Goal: Use online tool/utility: Utilize a website feature to perform a specific function

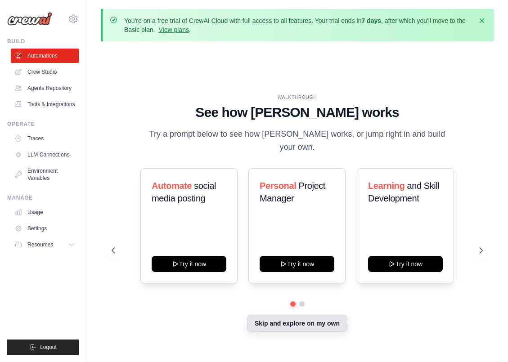
click at [305, 316] on button "Skip and explore on my own" at bounding box center [297, 323] width 100 height 17
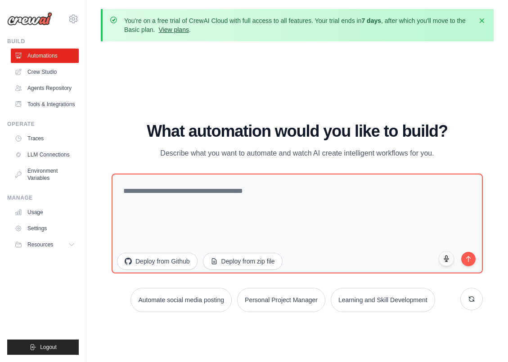
click at [176, 28] on link "View plans" at bounding box center [173, 29] width 30 height 7
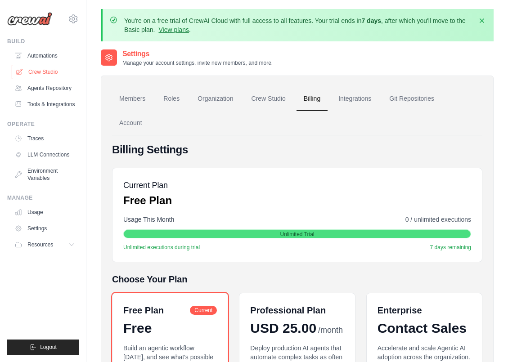
click at [50, 72] on link "Crew Studio" at bounding box center [46, 72] width 68 height 14
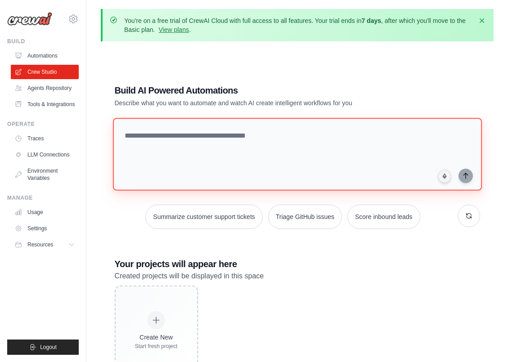
click at [190, 138] on textarea at bounding box center [296, 154] width 369 height 73
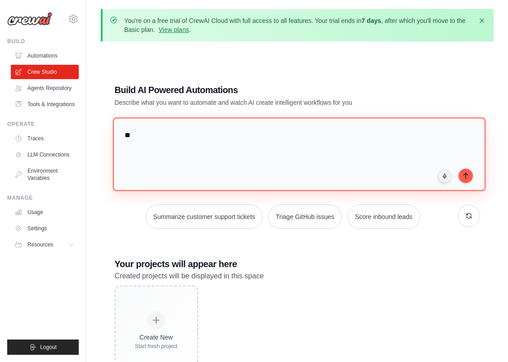
type textarea "*"
click at [414, 138] on textarea "**********" at bounding box center [298, 153] width 372 height 73
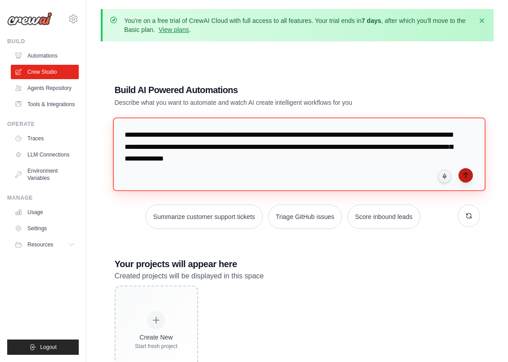
type textarea "**********"
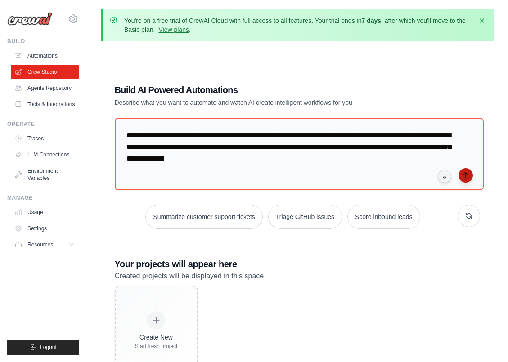
click at [468, 174] on icon "submit" at bounding box center [465, 175] width 7 height 7
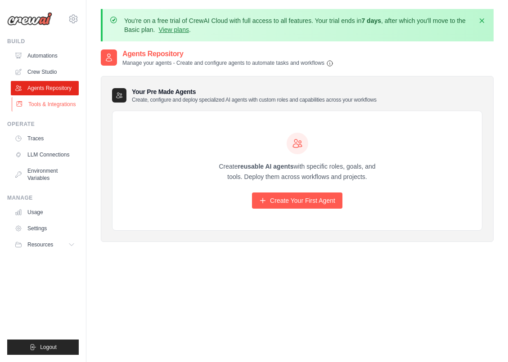
click at [58, 104] on link "Tools & Integrations" at bounding box center [46, 104] width 68 height 14
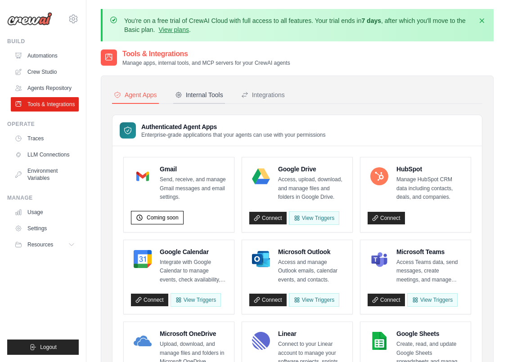
click at [200, 94] on div "Internal Tools" at bounding box center [199, 94] width 48 height 9
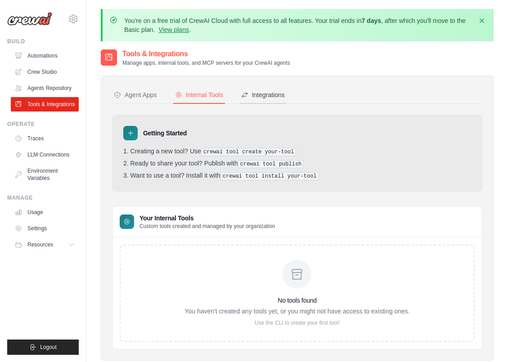
click at [261, 95] on div "Integrations" at bounding box center [263, 94] width 44 height 9
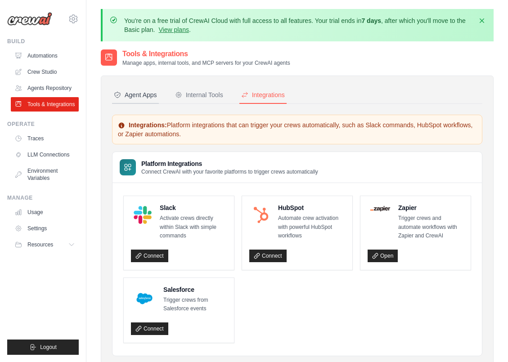
click at [148, 95] on div "Agent Apps" at bounding box center [135, 94] width 43 height 9
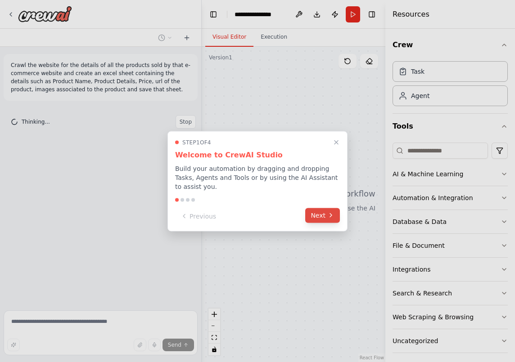
click at [323, 214] on button "Next" at bounding box center [322, 215] width 35 height 15
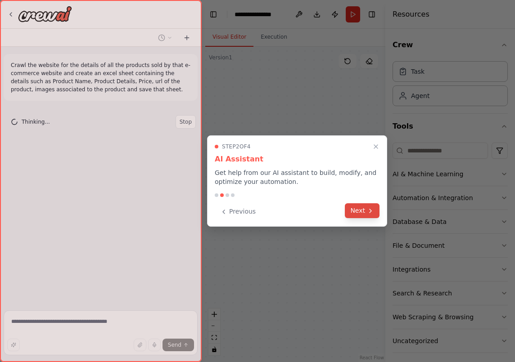
click at [360, 212] on button "Next" at bounding box center [362, 210] width 35 height 15
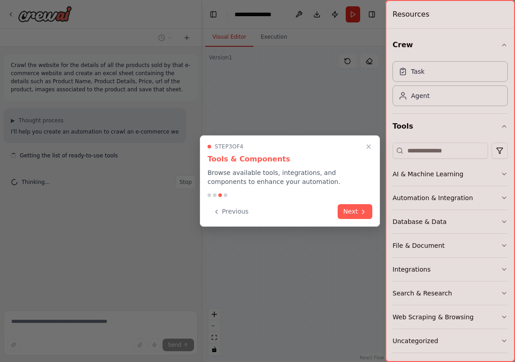
click at [360, 212] on icon at bounding box center [363, 211] width 7 height 7
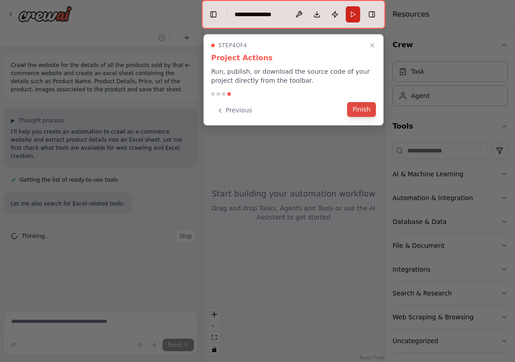
click at [362, 109] on button "Finish" at bounding box center [361, 109] width 29 height 15
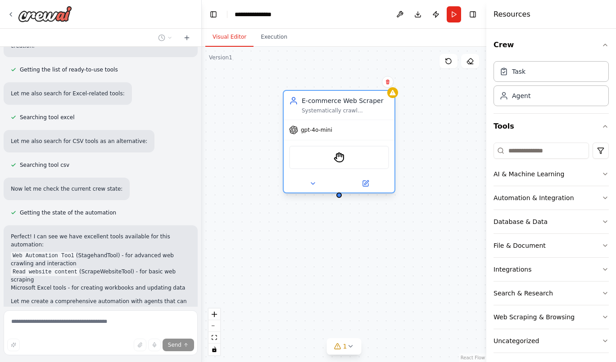
scroll to position [191, 0]
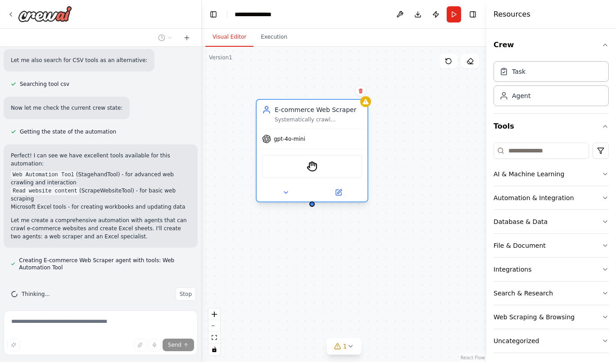
drag, startPoint x: 434, startPoint y: 108, endPoint x: 305, endPoint y: 113, distance: 129.2
click at [305, 113] on div "E-commerce Web Scraper Systematically crawl {website_url} to extract comprehens…" at bounding box center [317, 114] width 87 height 18
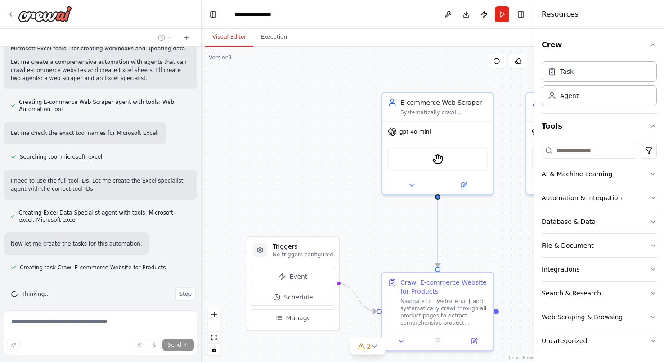
scroll to position [368, 0]
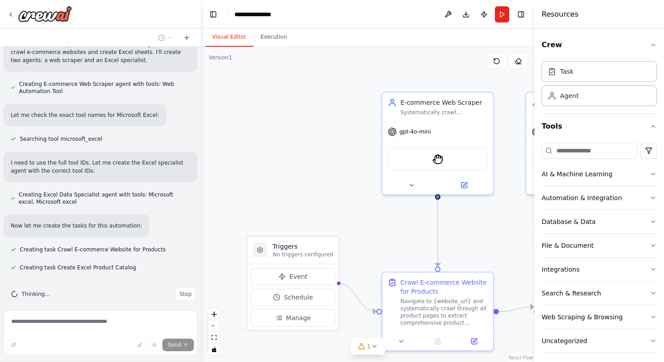
click at [508, 217] on div ".deletable-edge-delete-btn { width: 20px; height: 20px; border: 0px solid #ffff…" at bounding box center [368, 204] width 333 height 315
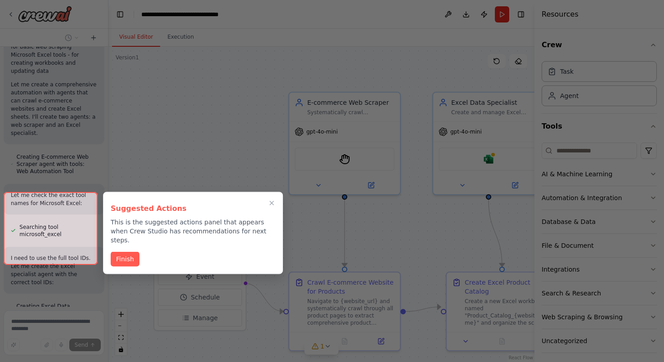
scroll to position [902, 0]
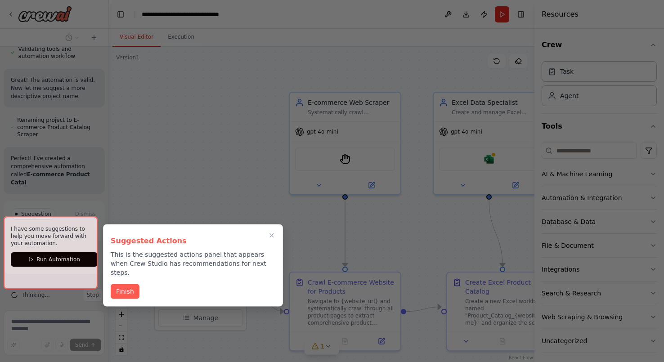
drag, startPoint x: 199, startPoint y: 152, endPoint x: 110, endPoint y: 154, distance: 89.6
click at [109, 154] on div "Crawl the website for the details of all the products sold by that e-commerce w…" at bounding box center [332, 181] width 664 height 362
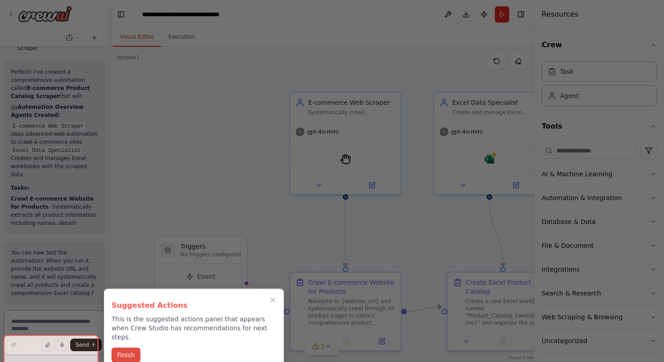
scroll to position [1113, 0]
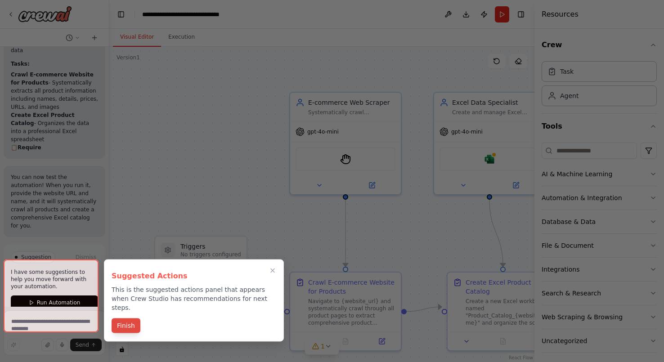
click at [126, 306] on div "Suggested Actions This is the suggested actions panel that appears when Crew St…" at bounding box center [194, 301] width 180 height 82
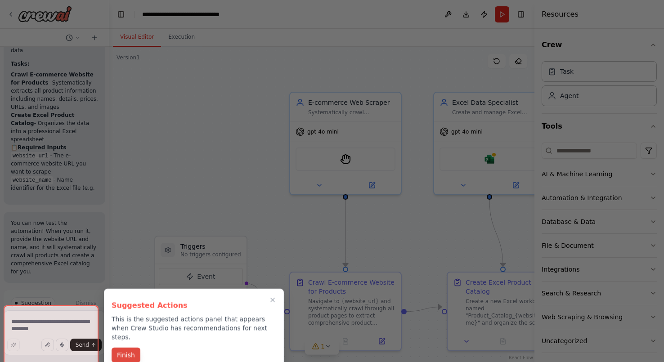
click at [130, 351] on button "Finish" at bounding box center [126, 355] width 29 height 15
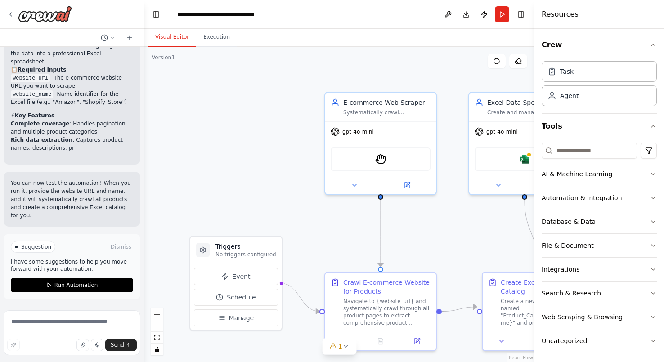
scroll to position [979, 0]
drag, startPoint x: 109, startPoint y: 251, endPoint x: 144, endPoint y: 249, distance: 35.6
click at [144, 249] on div "Crawl the website for the details of all the products sold by that e-commerce w…" at bounding box center [332, 181] width 664 height 362
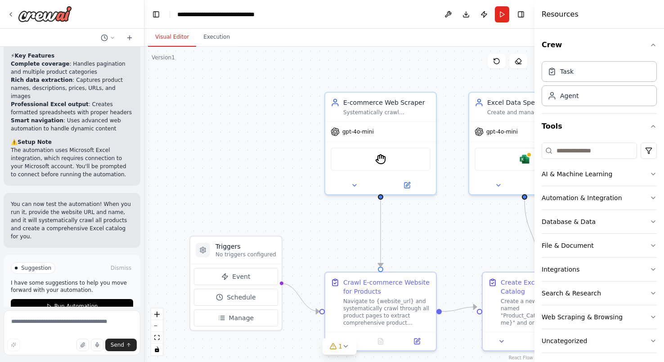
scroll to position [1060, 0]
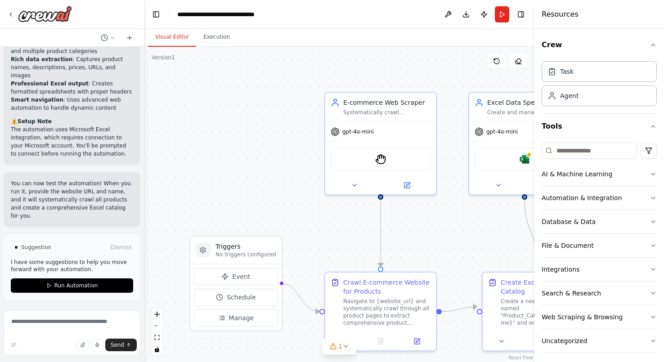
click at [84, 152] on p "The automation uses Microsoft Excel integration, which requires connection to y…" at bounding box center [72, 142] width 122 height 32
click at [88, 286] on span "Run Automation" at bounding box center [76, 285] width 44 height 7
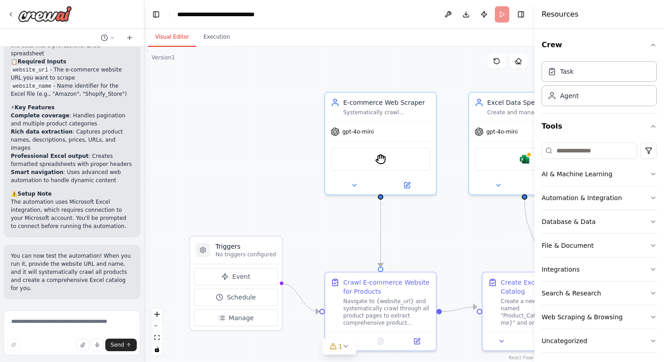
scroll to position [987, 0]
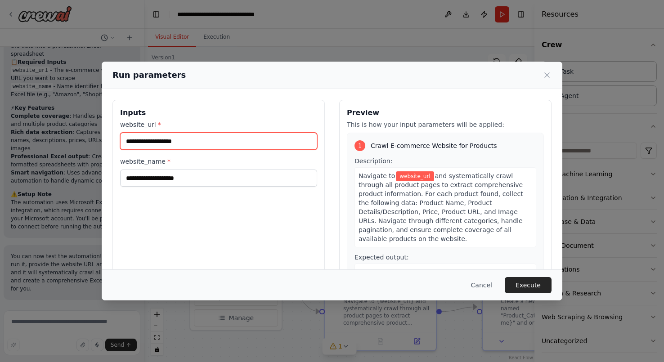
click at [184, 142] on input "website_url *" at bounding box center [218, 141] width 197 height 17
click at [230, 143] on input "********" at bounding box center [218, 141] width 197 height 17
type input "*"
paste input "**********"
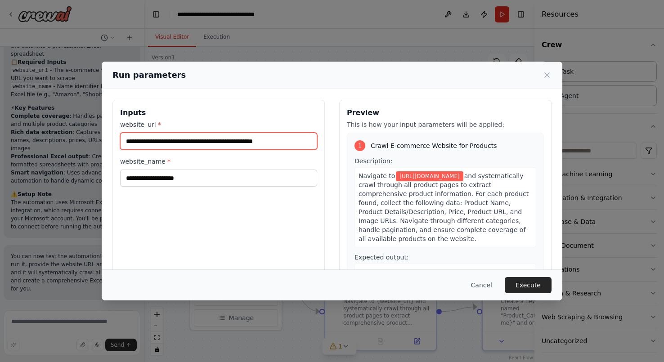
drag, startPoint x: 235, startPoint y: 142, endPoint x: 315, endPoint y: 142, distance: 79.2
click at [315, 142] on div "**********" at bounding box center [218, 206] width 212 height 213
drag, startPoint x: 164, startPoint y: 141, endPoint x: 218, endPoint y: 144, distance: 54.6
click at [218, 144] on input "**********" at bounding box center [218, 141] width 197 height 17
type input "**********"
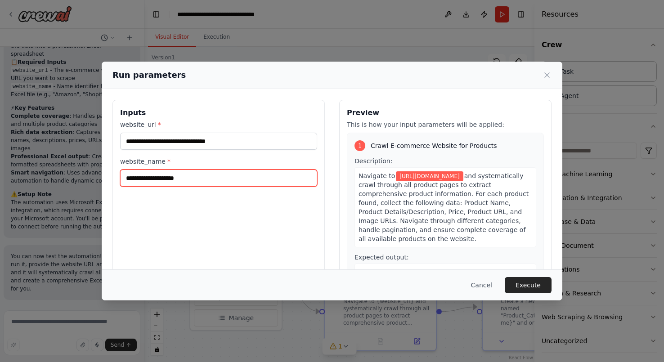
click at [194, 180] on input "website_name *" at bounding box center [218, 178] width 197 height 17
paste input "**********"
click at [130, 178] on input "**********" at bounding box center [218, 178] width 197 height 17
drag, startPoint x: 129, startPoint y: 179, endPoint x: 111, endPoint y: 180, distance: 18.0
click at [111, 180] on div "**********" at bounding box center [332, 206] width 461 height 235
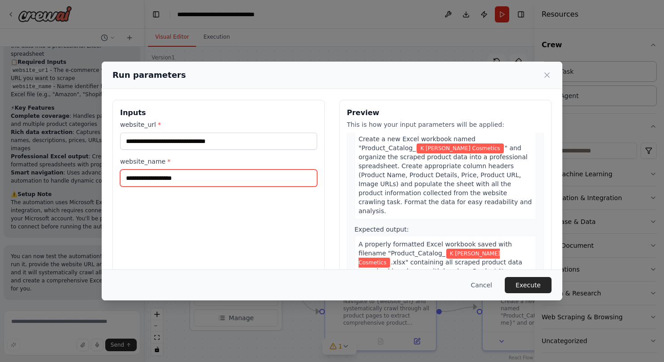
scroll to position [236, 0]
type input "**********"
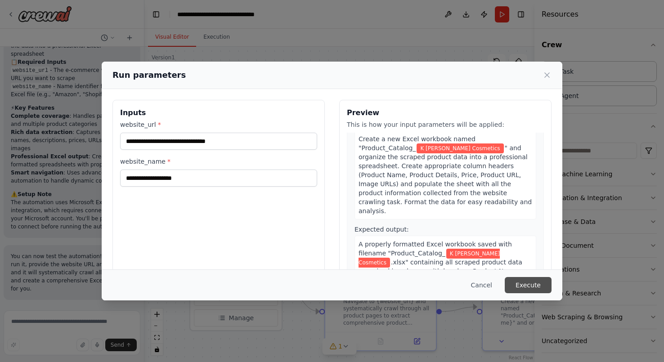
click at [514, 285] on button "Execute" at bounding box center [528, 285] width 47 height 16
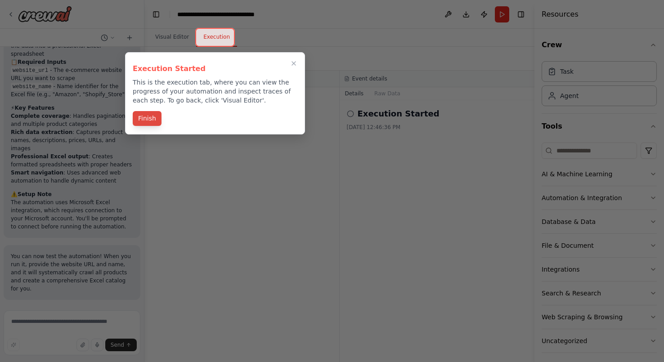
click at [143, 121] on button "Finish" at bounding box center [147, 118] width 29 height 15
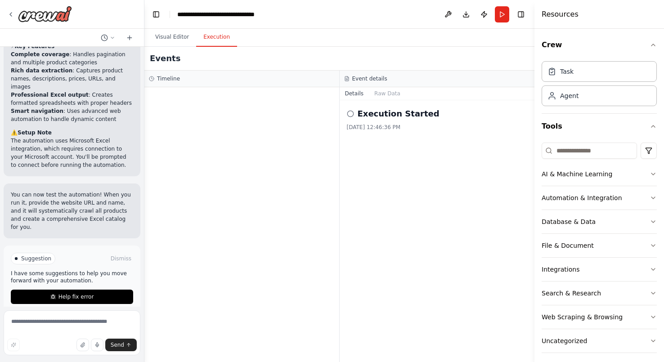
scroll to position [1060, 0]
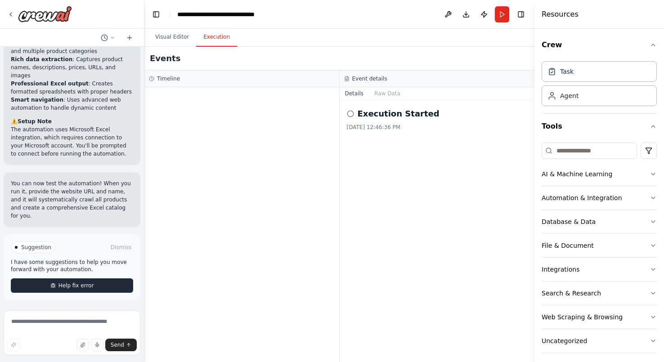
click at [78, 286] on span "Help fix error" at bounding box center [76, 285] width 36 height 7
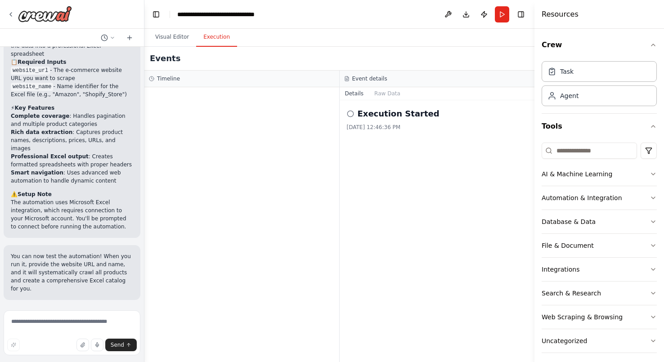
scroll to position [1022, 0]
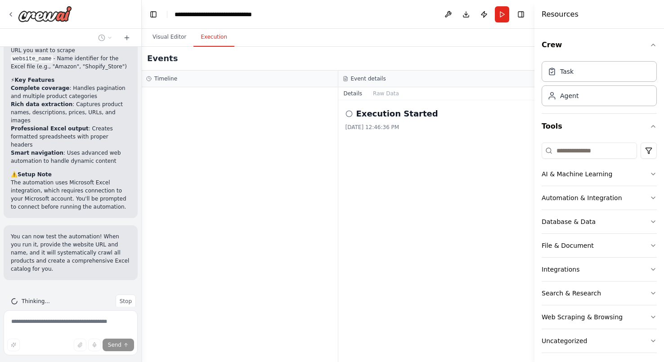
drag, startPoint x: 142, startPoint y: 278, endPoint x: 139, endPoint y: 295, distance: 17.2
click at [140, 294] on div "Crawl the website for the details of all the products sold by that e-commerce w…" at bounding box center [332, 181] width 664 height 362
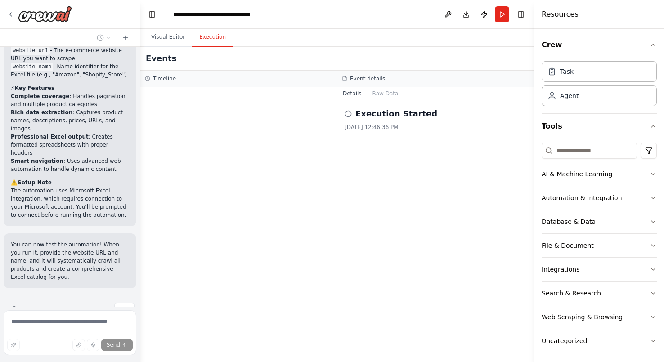
click at [94, 261] on p "You can now test the automation! When you run it, provide the website URL and n…" at bounding box center [70, 261] width 118 height 40
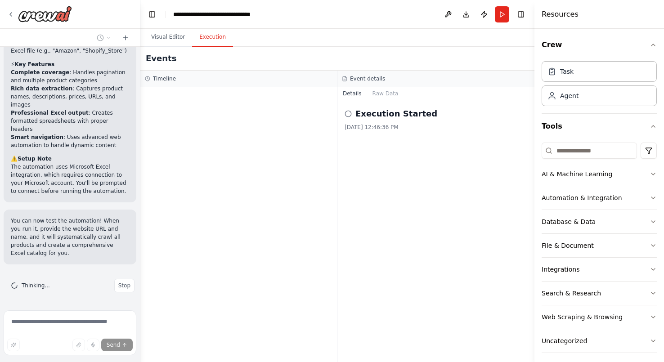
scroll to position [1053, 0]
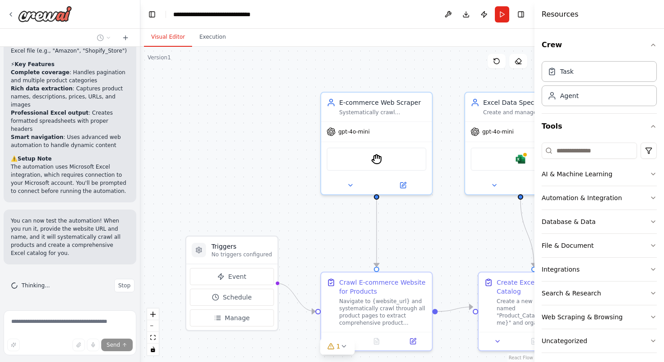
click at [171, 36] on button "Visual Editor" at bounding box center [168, 37] width 48 height 19
click at [514, 156] on img at bounding box center [520, 157] width 11 height 11
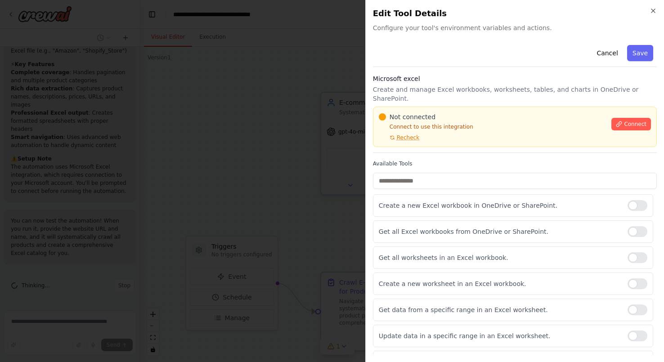
scroll to position [1088, 0]
click at [514, 126] on span "Connect" at bounding box center [635, 124] width 22 height 7
click at [514, 124] on span "Connect" at bounding box center [635, 124] width 22 height 7
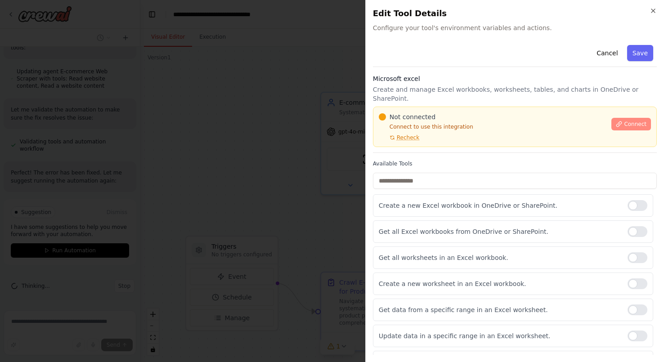
click at [514, 126] on span "Connect" at bounding box center [635, 124] width 22 height 7
click at [514, 7] on div "Close Edit Tool Details Configure your tool's environment variables and actions…" at bounding box center [514, 181] width 299 height 362
click at [514, 10] on icon "button" at bounding box center [653, 10] width 7 height 7
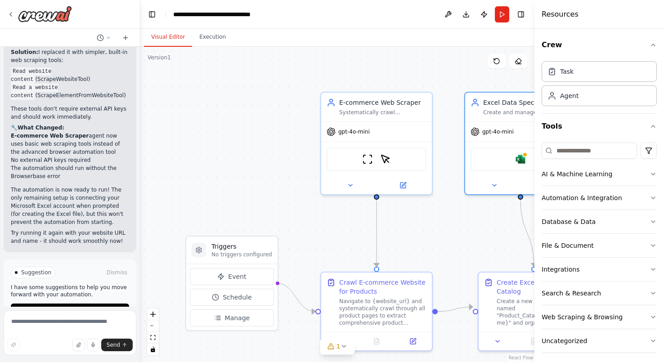
scroll to position [1714, 0]
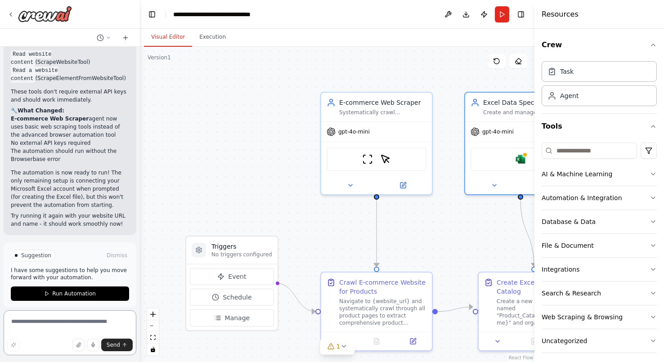
click at [71, 325] on textarea at bounding box center [70, 332] width 133 height 45
type textarea "**********"
click at [117, 345] on span "Send" at bounding box center [113, 345] width 13 height 7
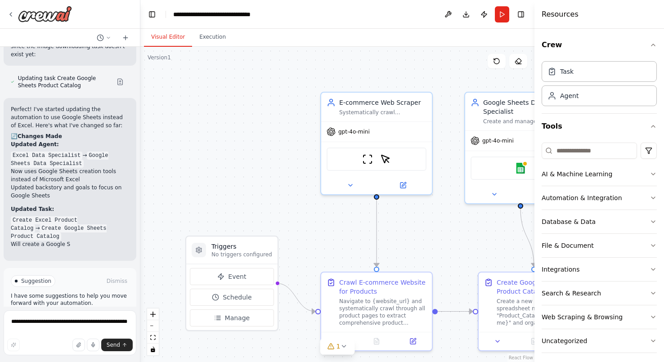
scroll to position [2487, 0]
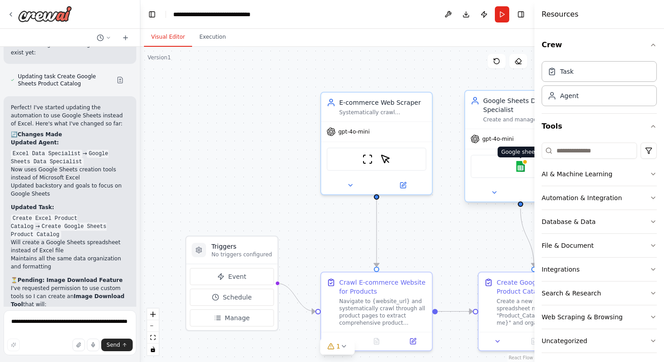
click at [514, 170] on img at bounding box center [520, 166] width 11 height 11
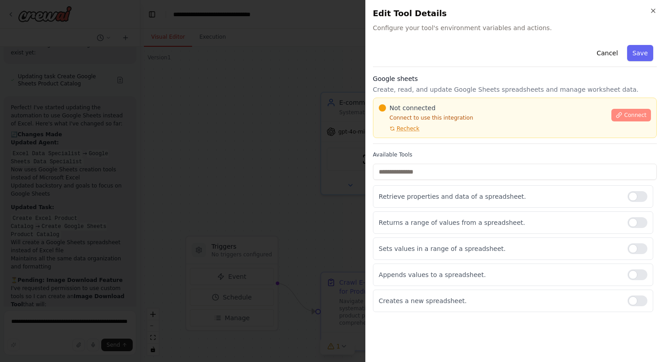
click at [514, 115] on span "Connect" at bounding box center [635, 115] width 22 height 7
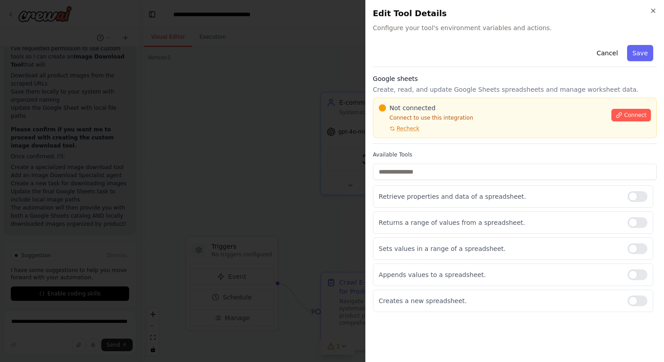
click at [514, 112] on div "Not connected Connect to use this integration Recheck" at bounding box center [493, 117] width 228 height 29
click at [514, 275] on div at bounding box center [638, 275] width 20 height 11
click at [514, 252] on div at bounding box center [638, 248] width 20 height 11
click at [514, 224] on div at bounding box center [638, 222] width 20 height 11
click at [514, 200] on div at bounding box center [638, 196] width 20 height 11
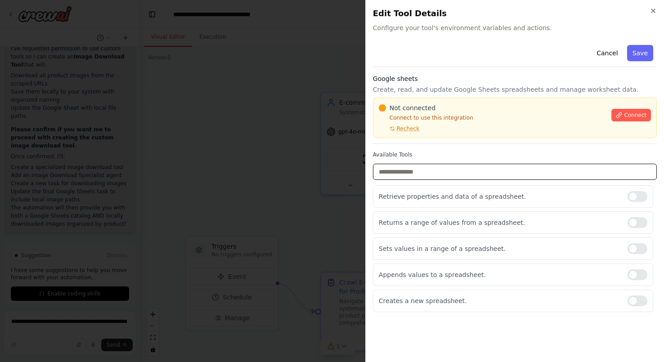
click at [514, 174] on input "text" at bounding box center [515, 172] width 284 height 16
click at [514, 121] on div "Not connected Connect to use this integration Recheck Connect" at bounding box center [515, 117] width 272 height 29
click at [514, 115] on span "Connect" at bounding box center [635, 115] width 22 height 7
click at [514, 11] on icon "button" at bounding box center [653, 10] width 7 height 7
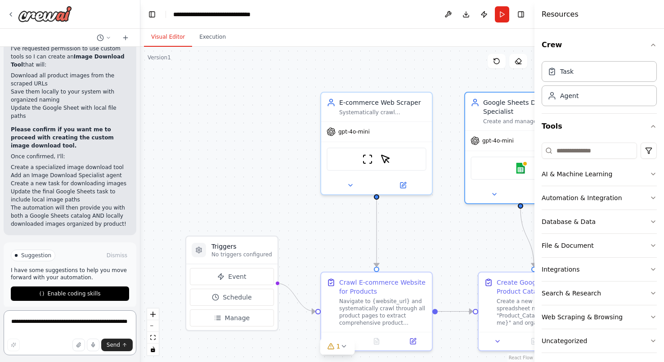
click at [58, 325] on textarea "**********" at bounding box center [70, 332] width 133 height 45
type textarea "**********"
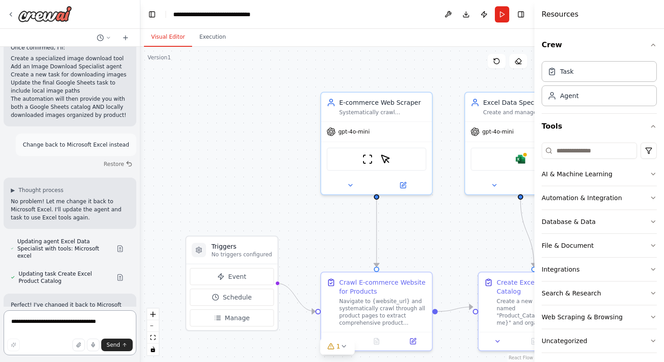
scroll to position [3138, 0]
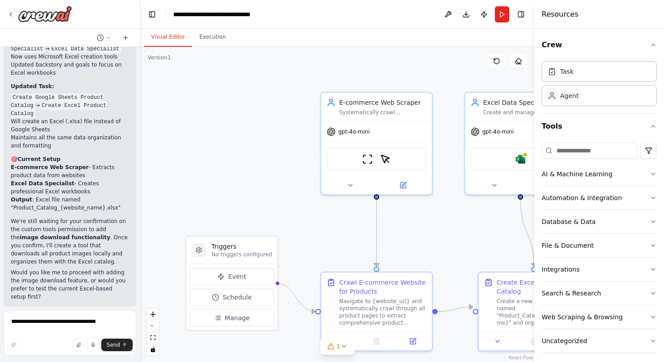
click at [50, 196] on li "Output : Excel file named "Product_Catalog_{website_name}.xlsx"" at bounding box center [70, 204] width 118 height 16
click at [61, 234] on strong "image download functionality" at bounding box center [65, 237] width 90 height 6
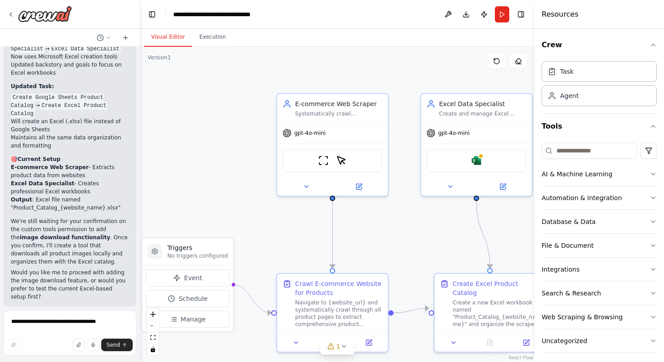
drag, startPoint x: 464, startPoint y: 252, endPoint x: 345, endPoint y: 250, distance: 119.3
click at [346, 250] on div ".deletable-edge-delete-btn { width: 20px; height: 20px; border: 0px solid #ffff…" at bounding box center [337, 204] width 394 height 315
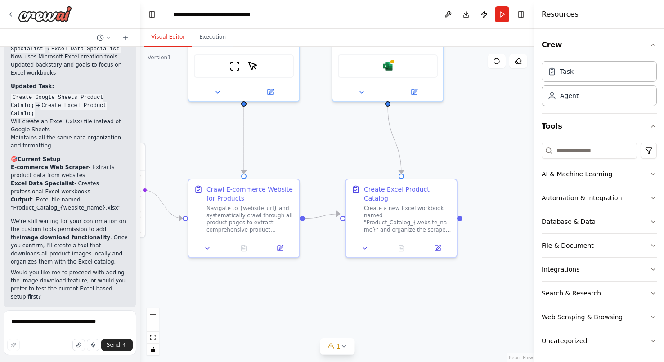
drag, startPoint x: 505, startPoint y: 256, endPoint x: 487, endPoint y: 155, distance: 102.4
click at [487, 155] on div ".deletable-edge-delete-btn { width: 20px; height: 20px; border: 0px solid #ffff…" at bounding box center [337, 204] width 394 height 315
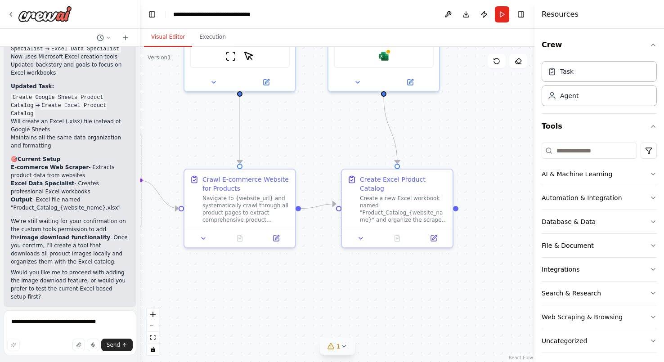
click at [339, 346] on span "1" at bounding box center [339, 346] width 4 height 9
click at [422, 316] on button at bounding box center [421, 317] width 15 height 11
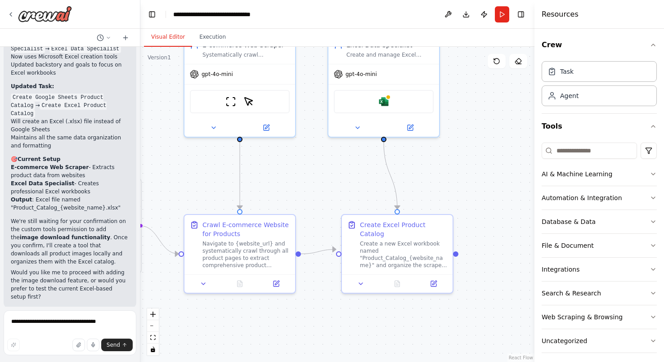
drag, startPoint x: 438, startPoint y: 280, endPoint x: 436, endPoint y: 337, distance: 56.3
click at [436, 337] on div ".deletable-edge-delete-btn { width: 20px; height: 20px; border: 0px solid #ffff…" at bounding box center [337, 204] width 394 height 315
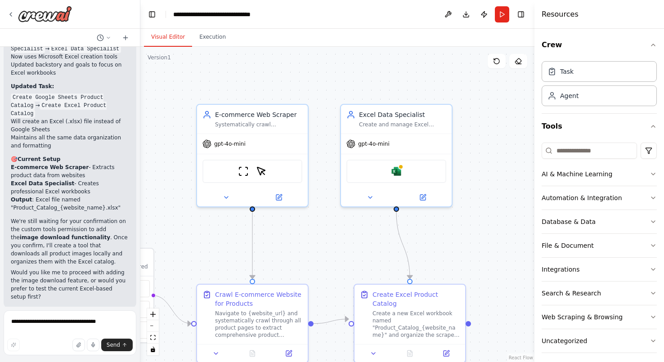
drag, startPoint x: 458, startPoint y: 187, endPoint x: 473, endPoint y: 247, distance: 62.1
click at [472, 247] on div ".deletable-edge-delete-btn { width: 20px; height: 20px; border: 0px solid #ffff…" at bounding box center [337, 204] width 394 height 315
click at [399, 169] on img at bounding box center [396, 171] width 11 height 11
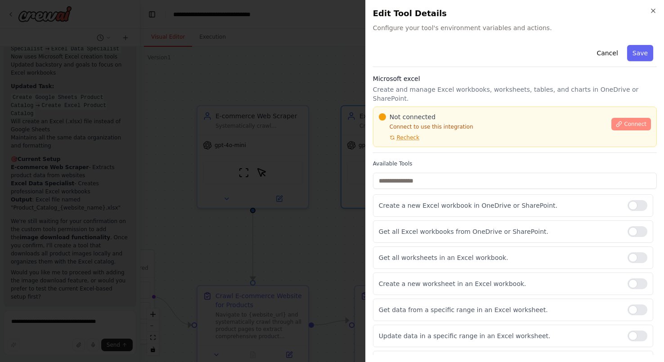
click at [514, 123] on span "Connect" at bounding box center [635, 124] width 22 height 7
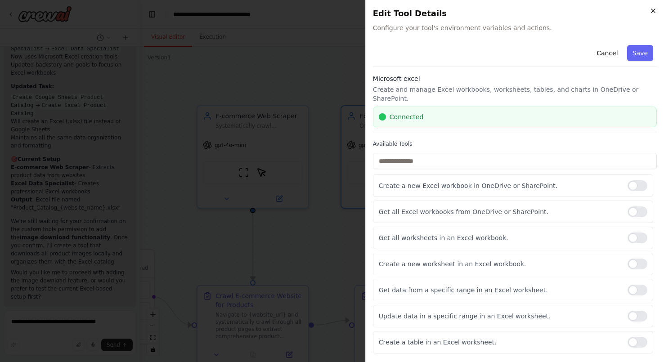
click at [514, 11] on icon "button" at bounding box center [653, 10] width 7 height 7
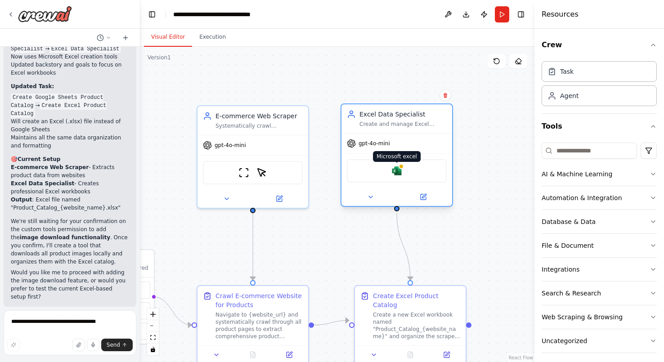
click at [400, 172] on img at bounding box center [396, 171] width 11 height 11
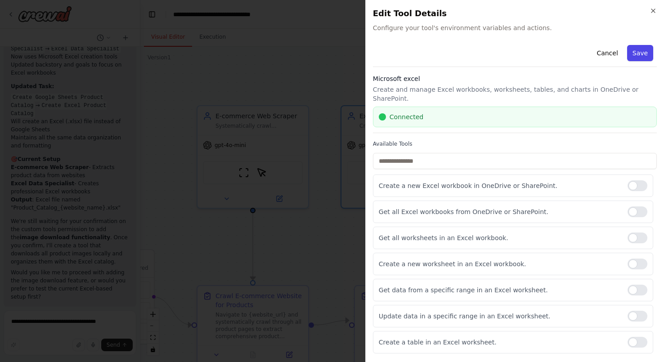
click at [514, 57] on button "Save" at bounding box center [640, 53] width 26 height 16
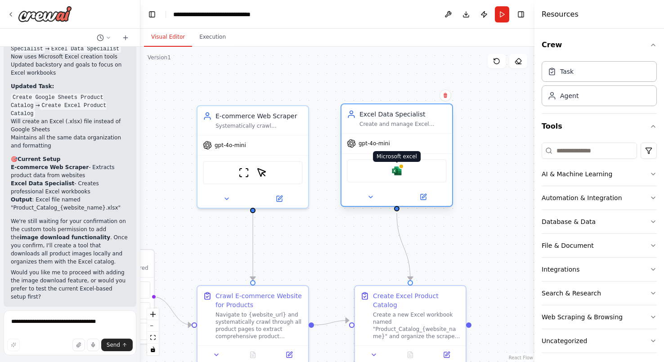
click at [397, 174] on img at bounding box center [396, 171] width 11 height 11
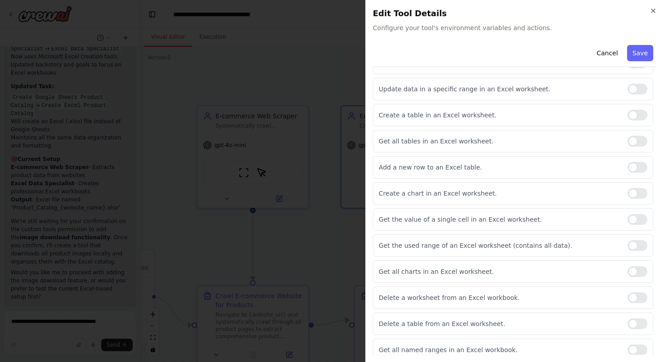
scroll to position [234, 0]
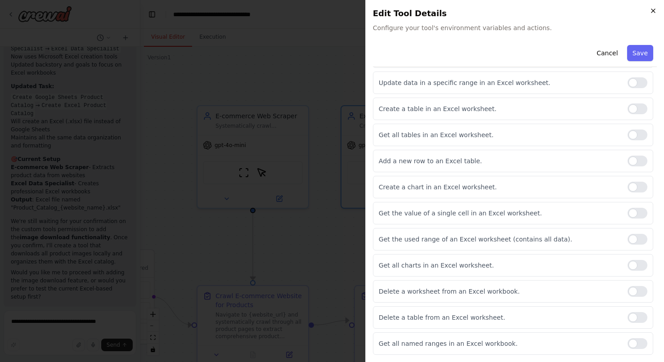
click at [514, 9] on icon "button" at bounding box center [653, 10] width 7 height 7
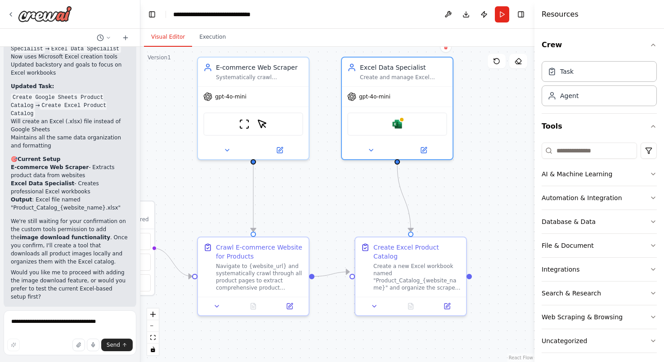
drag, startPoint x: 468, startPoint y: 166, endPoint x: 469, endPoint y: 118, distance: 48.6
click at [469, 118] on div ".deletable-edge-delete-btn { width: 20px; height: 20px; border: 0px solid #ffff…" at bounding box center [337, 204] width 394 height 315
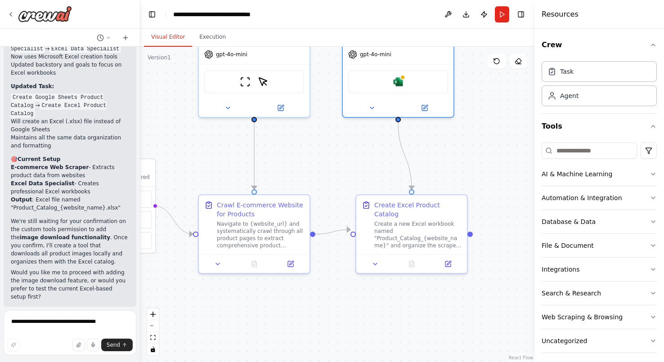
drag, startPoint x: 464, startPoint y: 177, endPoint x: 466, endPoint y: 124, distance: 53.1
click at [466, 125] on div ".deletable-edge-delete-btn { width: 20px; height: 20px; border: 0px solid #ffff…" at bounding box center [337, 204] width 394 height 315
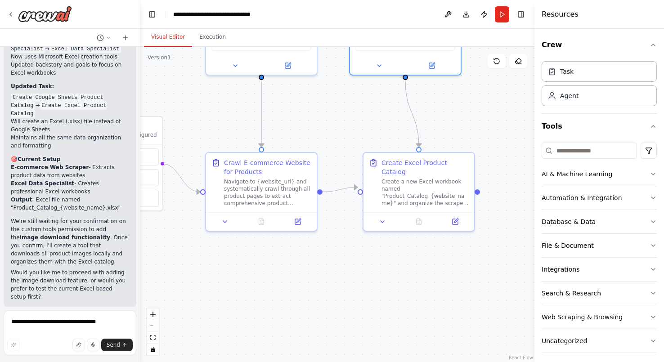
drag, startPoint x: 453, startPoint y: 165, endPoint x: 470, endPoint y: 110, distance: 57.1
click at [470, 110] on div ".deletable-edge-delete-btn { width: 20px; height: 20px; border: 0px solid #ffff…" at bounding box center [337, 204] width 394 height 315
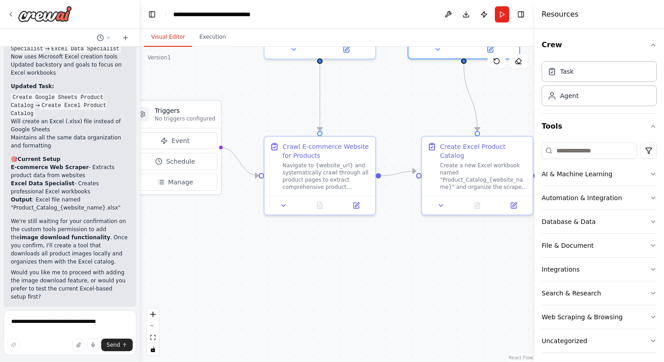
drag, startPoint x: 383, startPoint y: 275, endPoint x: 432, endPoint y: 283, distance: 50.1
click at [432, 283] on div ".deletable-edge-delete-btn { width: 20px; height: 20px; border: 0px solid #ffff…" at bounding box center [337, 204] width 394 height 315
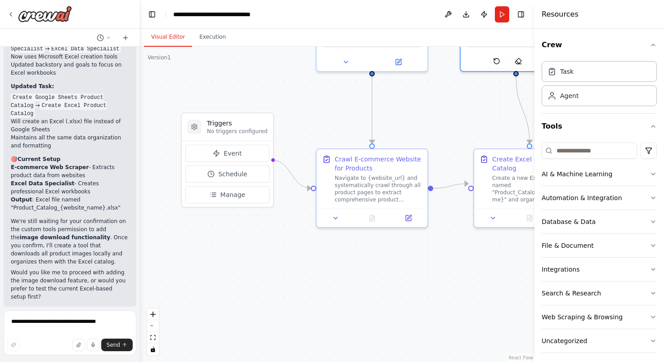
drag, startPoint x: 328, startPoint y: 262, endPoint x: 391, endPoint y: 274, distance: 64.5
click at [391, 273] on div ".deletable-edge-delete-btn { width: 20px; height: 20px; border: 0px solid #ffff…" at bounding box center [337, 204] width 394 height 315
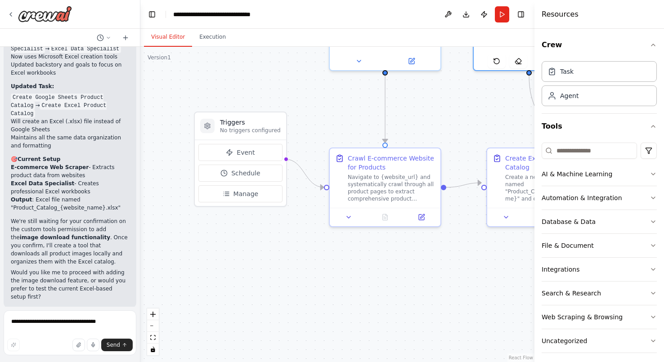
drag, startPoint x: 335, startPoint y: 272, endPoint x: 276, endPoint y: 272, distance: 59.4
click at [276, 272] on div ".deletable-edge-delete-btn { width: 20px; height: 20px; border: 0px solid #ffff…" at bounding box center [337, 204] width 394 height 315
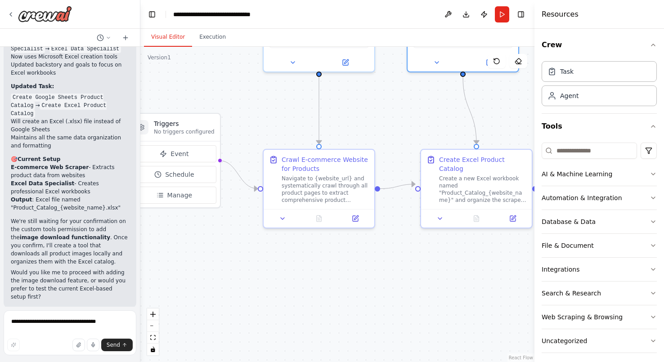
drag, startPoint x: 349, startPoint y: 275, endPoint x: 324, endPoint y: 340, distance: 69.1
click at [324, 340] on div ".deletable-edge-delete-btn { width: 20px; height: 20px; border: 0px solid #ffff…" at bounding box center [337, 204] width 394 height 315
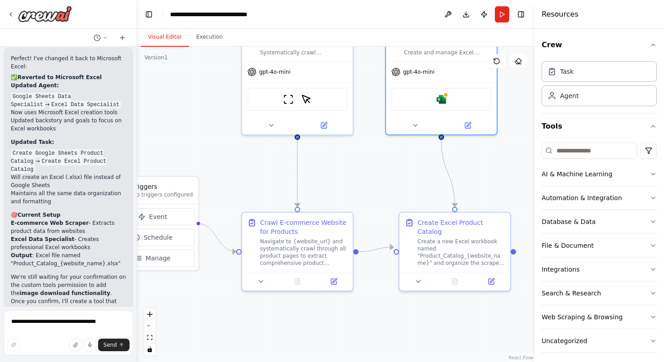
drag, startPoint x: 137, startPoint y: 298, endPoint x: 137, endPoint y: 290, distance: 8.1
click at [137, 290] on div "Crawl the website for the details of all the products sold by that e-commerce w…" at bounding box center [332, 181] width 664 height 362
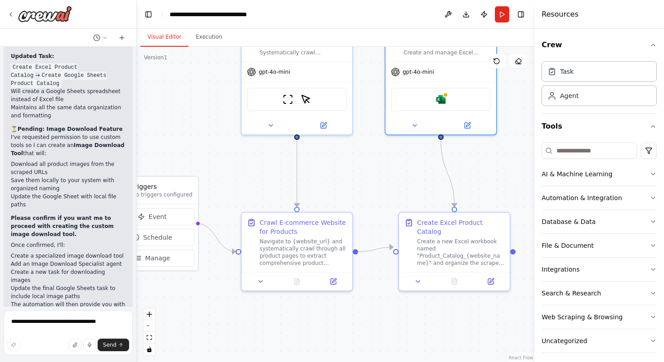
scroll to position [2697, 0]
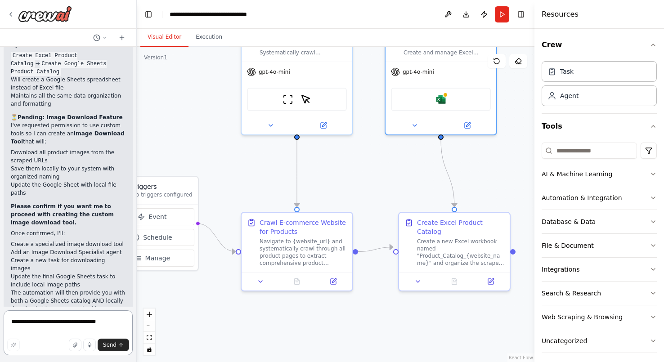
click at [67, 326] on textarea "**********" at bounding box center [68, 332] width 129 height 45
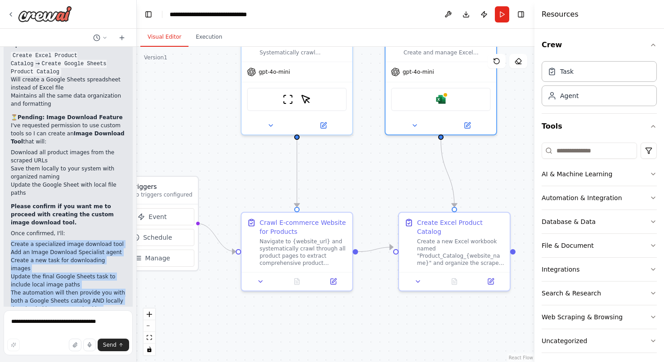
drag, startPoint x: 11, startPoint y: 227, endPoint x: 34, endPoint y: 301, distance: 77.3
click at [34, 299] on div "Perfect! I've started updating the automation to use Google Sheets instead of E…" at bounding box center [68, 130] width 129 height 395
copy div "Create a specialized image download tool Add an Image Download Specialist agent…"
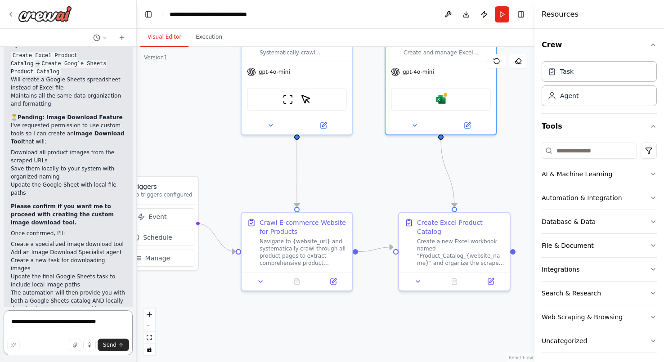
click at [41, 328] on textarea "**********" at bounding box center [68, 332] width 129 height 45
paste textarea "**********"
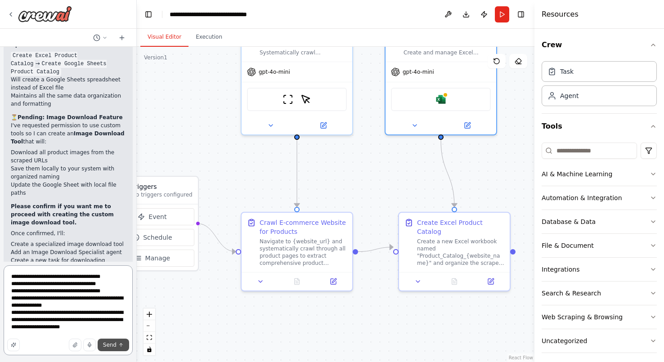
type textarea "**********"
click at [113, 343] on span "Send" at bounding box center [109, 345] width 13 height 7
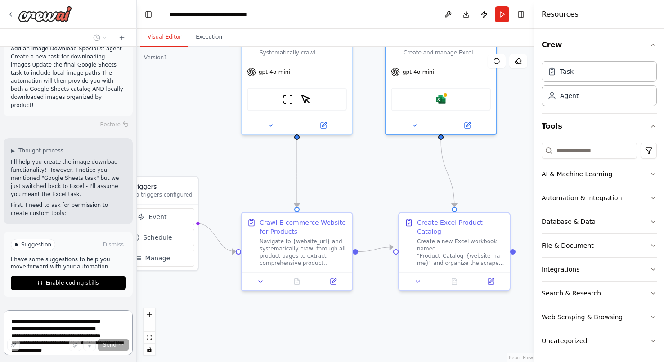
scroll to position [3474, 0]
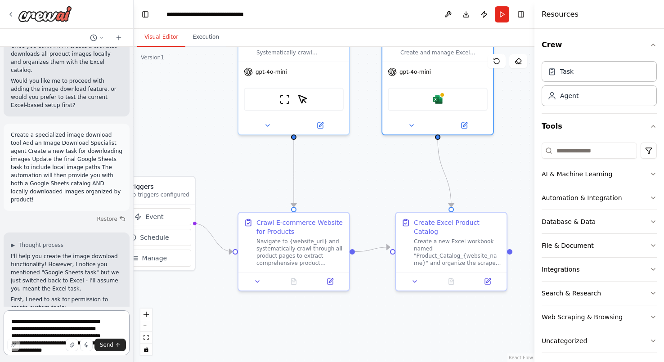
drag, startPoint x: 134, startPoint y: 292, endPoint x: 134, endPoint y: 303, distance: 10.8
click at [134, 303] on div "Crawl the website for the details of all the products sold by that e-commerce w…" at bounding box center [332, 181] width 664 height 362
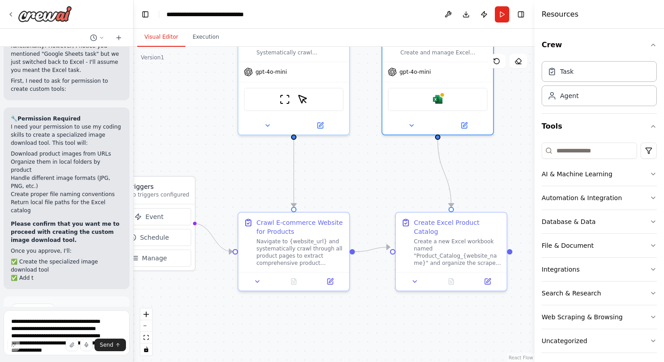
scroll to position [3715, 0]
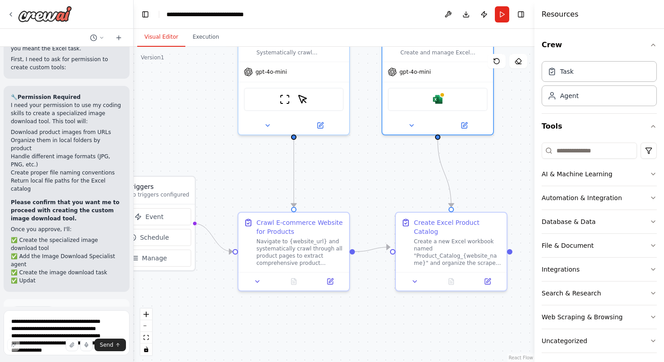
click at [77, 343] on button "Enable coding skills" at bounding box center [67, 350] width 112 height 14
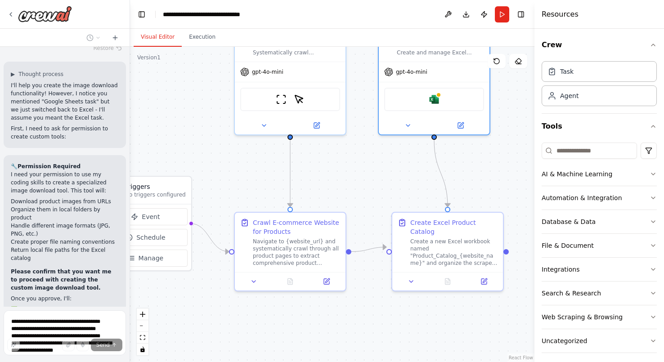
scroll to position [3852, 0]
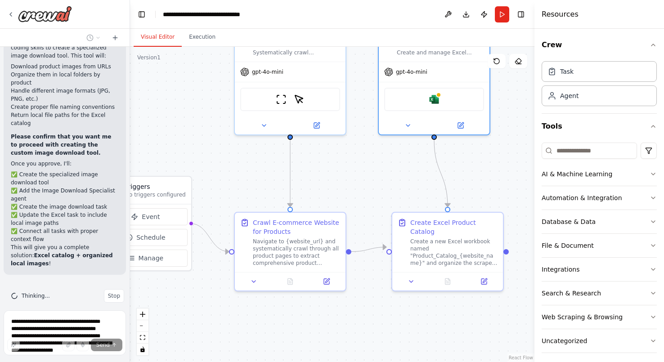
drag, startPoint x: 130, startPoint y: 294, endPoint x: 130, endPoint y: 308, distance: 13.5
click at [130, 308] on div "Crawl the website for the details of all the products sold by that e-commerce w…" at bounding box center [332, 181] width 664 height 362
click at [144, 328] on button "zoom out" at bounding box center [143, 326] width 12 height 12
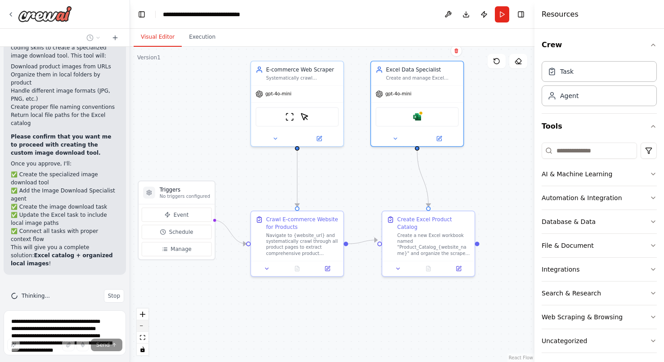
click at [144, 328] on button "zoom out" at bounding box center [143, 326] width 12 height 12
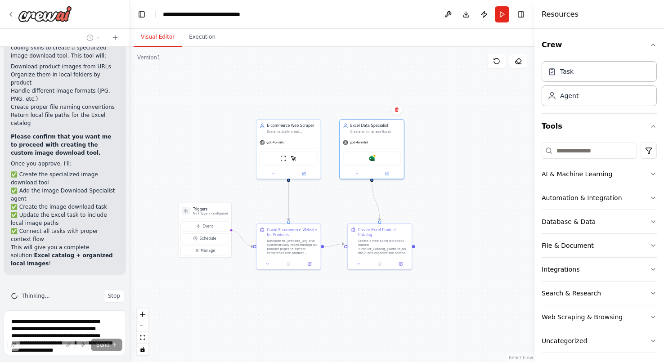
drag, startPoint x: 378, startPoint y: 297, endPoint x: 356, endPoint y: 312, distance: 26.6
click at [356, 312] on div ".deletable-edge-delete-btn { width: 20px; height: 20px; border: 0px solid #ffff…" at bounding box center [332, 204] width 405 height 315
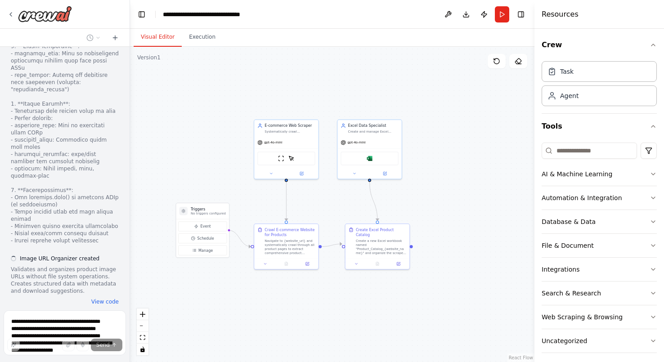
scroll to position [4853, 0]
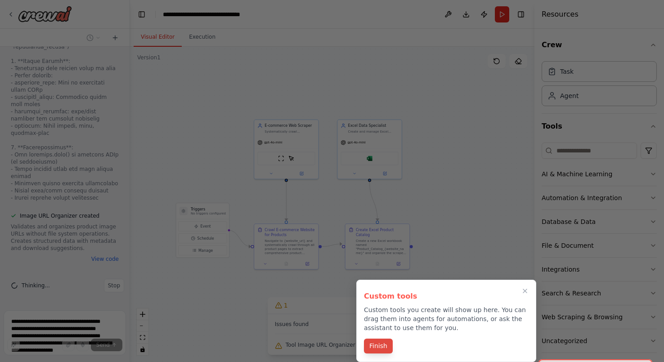
click at [379, 345] on button "Finish" at bounding box center [378, 346] width 29 height 15
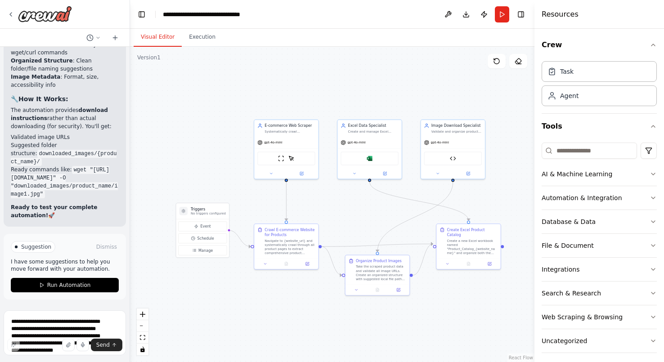
scroll to position [5734, 0]
click at [70, 284] on span "Run Automation" at bounding box center [69, 285] width 44 height 7
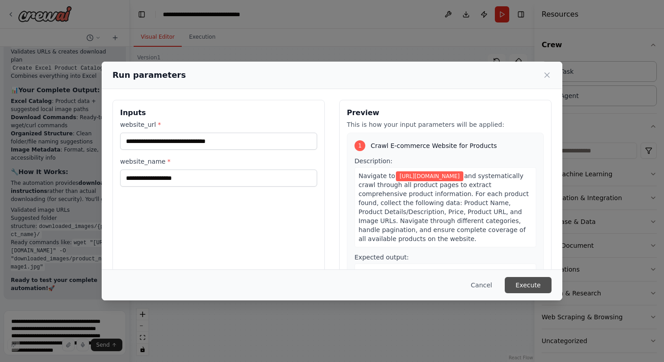
click at [514, 286] on button "Execute" at bounding box center [528, 285] width 47 height 16
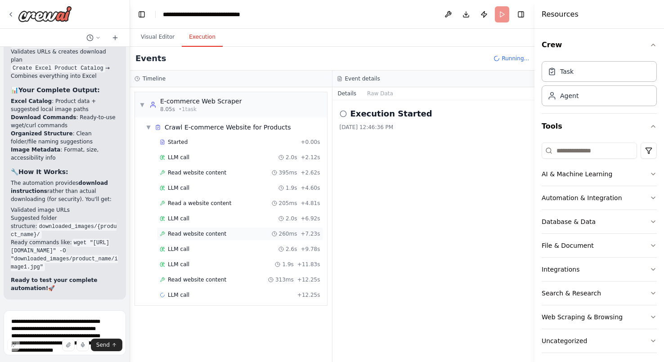
click at [285, 236] on span "260ms" at bounding box center [288, 233] width 18 height 7
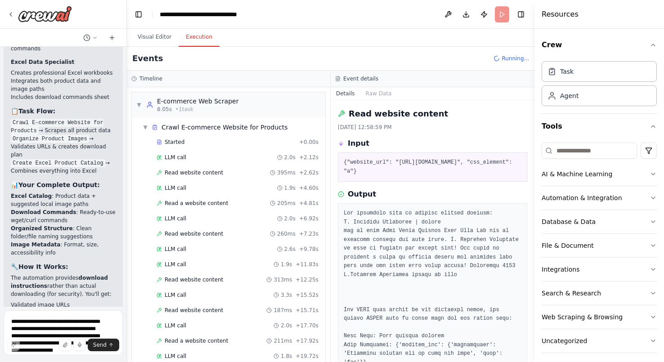
drag, startPoint x: 126, startPoint y: 301, endPoint x: 127, endPoint y: 307, distance: 6.8
click at [127, 307] on div "Crawl the website for the details of all the products sold by that e-commerce w…" at bounding box center [332, 181] width 664 height 362
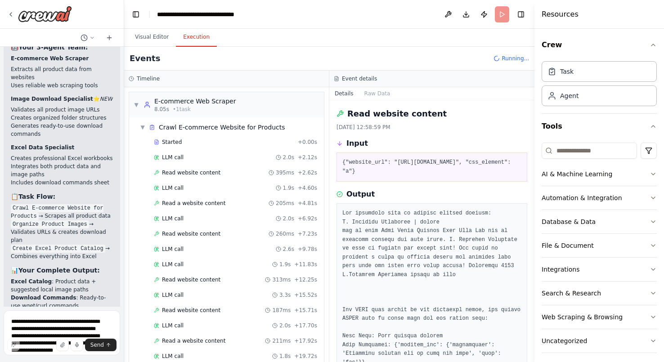
drag, startPoint x: 124, startPoint y: 298, endPoint x: 124, endPoint y: 305, distance: 6.8
click at [124, 305] on div "Crawl the website for the details of all the products sold by that e-commerce w…" at bounding box center [332, 181] width 664 height 362
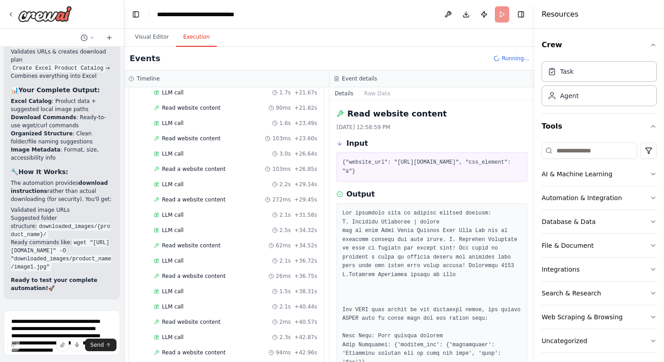
scroll to position [321, 0]
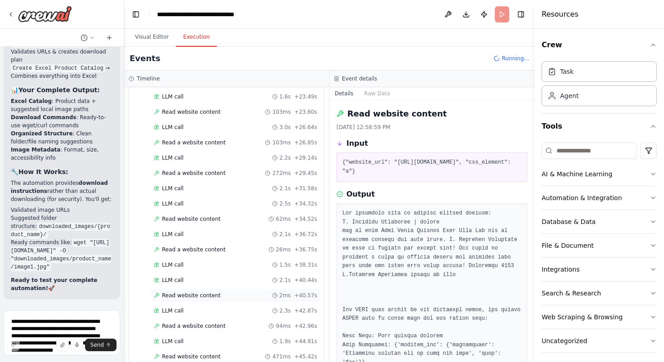
click at [203, 295] on span "Read website content" at bounding box center [191, 295] width 58 height 7
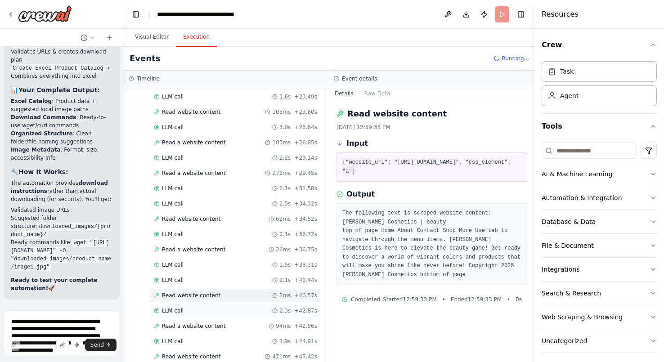
click at [195, 312] on div "LLM call 2.3s + 42.87s" at bounding box center [235, 310] width 163 height 7
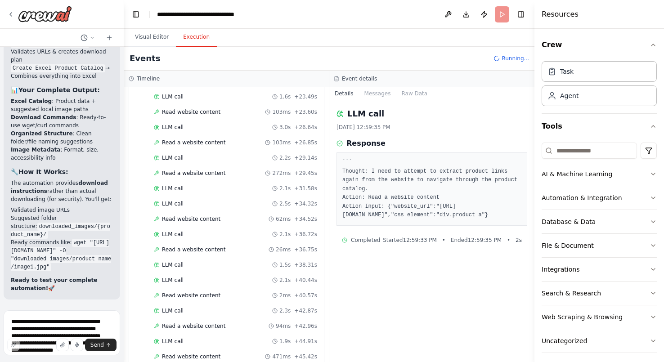
click at [473, 188] on pre "``` Thought: I need to attempt to extract product links again from the website …" at bounding box center [431, 189] width 179 height 62
drag, startPoint x: 329, startPoint y: 152, endPoint x: 326, endPoint y: 217, distance: 64.9
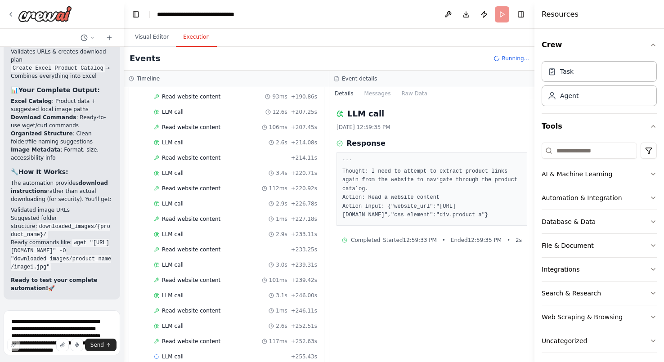
scroll to position [1392, 0]
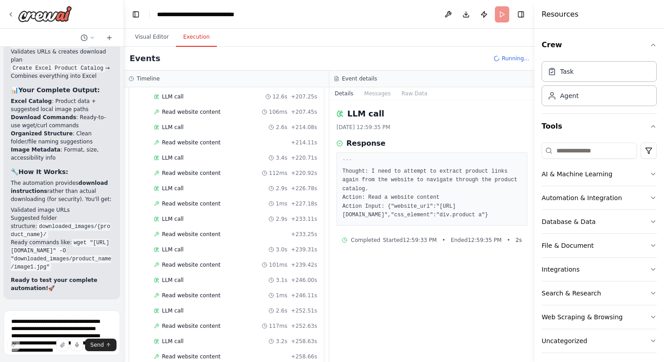
click at [381, 279] on div "LLM call 10/2/2025, 12:59:35 PM Response ``` Thought: I need to attempt to extr…" at bounding box center [431, 231] width 205 height 262
